Goal: Find specific page/section

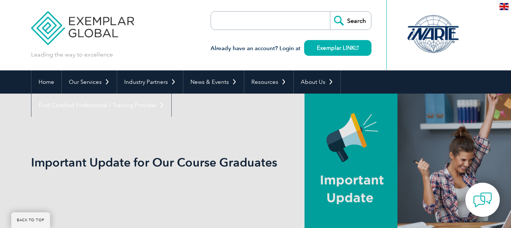
scroll to position [305, 0]
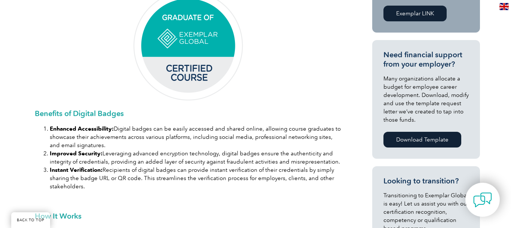
click at [203, 58] on img at bounding box center [188, 46] width 112 height 112
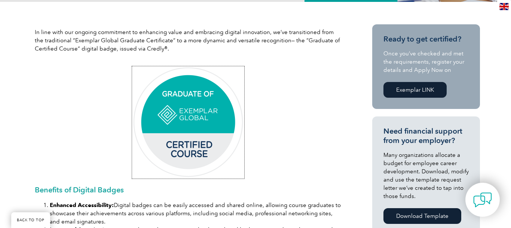
scroll to position [0, 0]
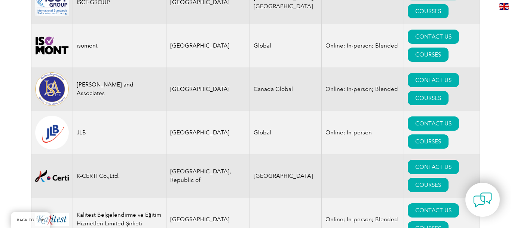
scroll to position [6257, 0]
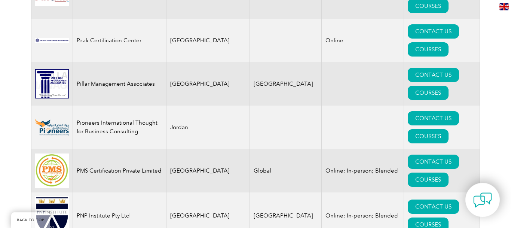
scroll to position [8769, 0]
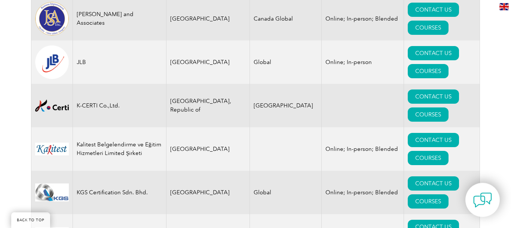
scroll to position [6327, 0]
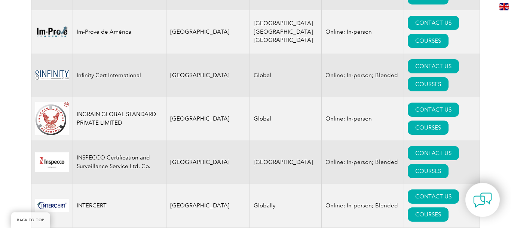
scroll to position [5106, 0]
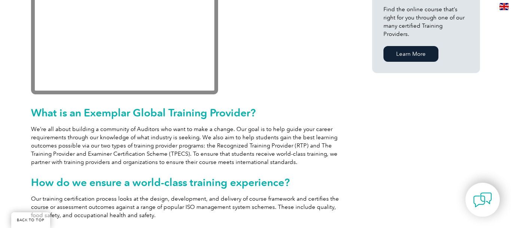
scroll to position [153, 0]
